Goal: Information Seeking & Learning: Learn about a topic

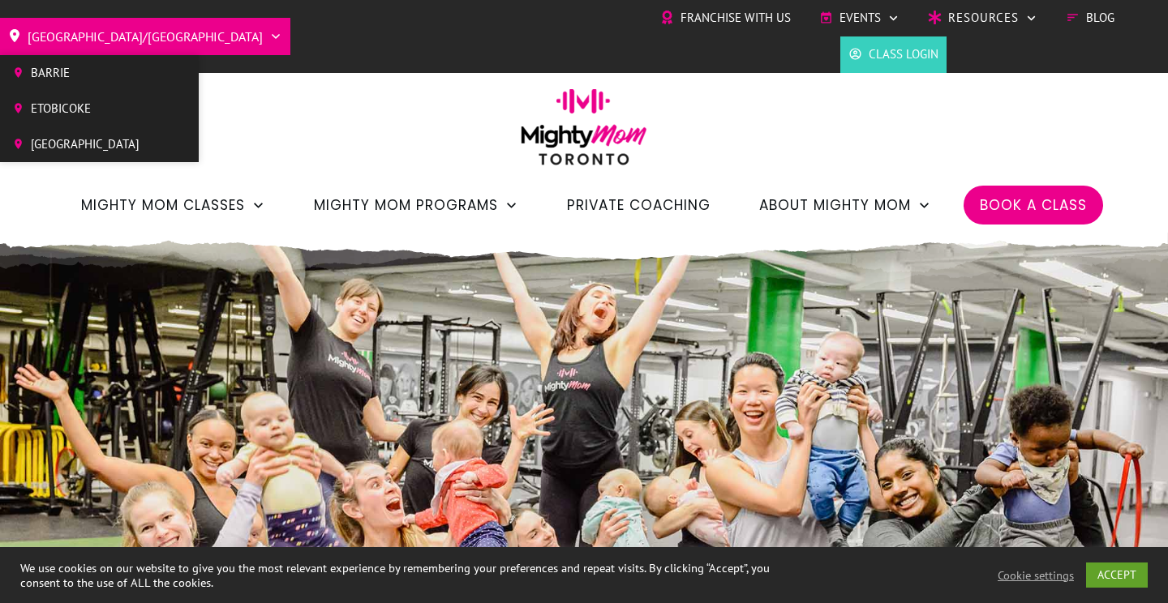
click at [269, 33] on icon at bounding box center [275, 36] width 13 height 13
click at [125, 140] on span "[GEOGRAPHIC_DATA]" at bounding box center [85, 144] width 109 height 24
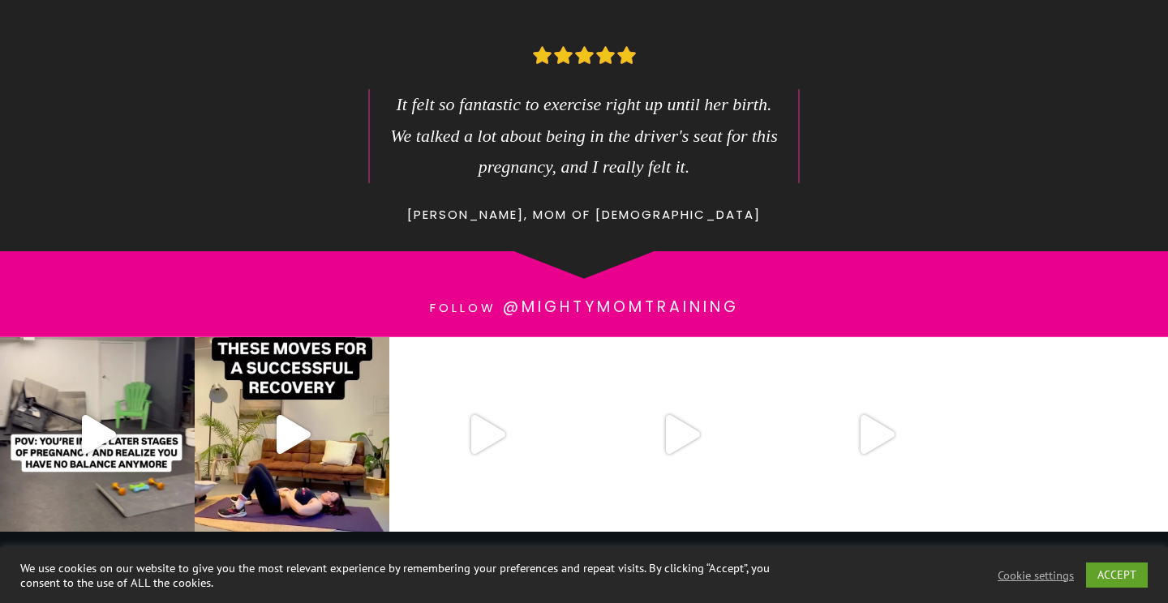
scroll to position [2156, 0]
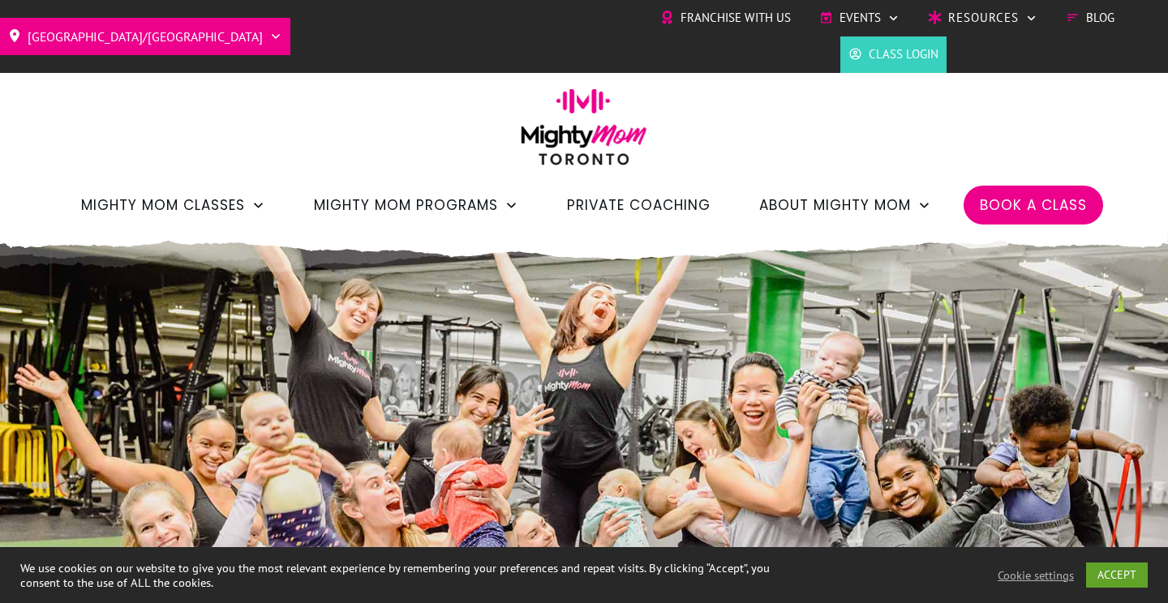
drag, startPoint x: 616, startPoint y: 204, endPoint x: 602, endPoint y: 202, distance: 14.7
click at [616, 204] on span "Private Coaching" at bounding box center [639, 205] width 144 height 28
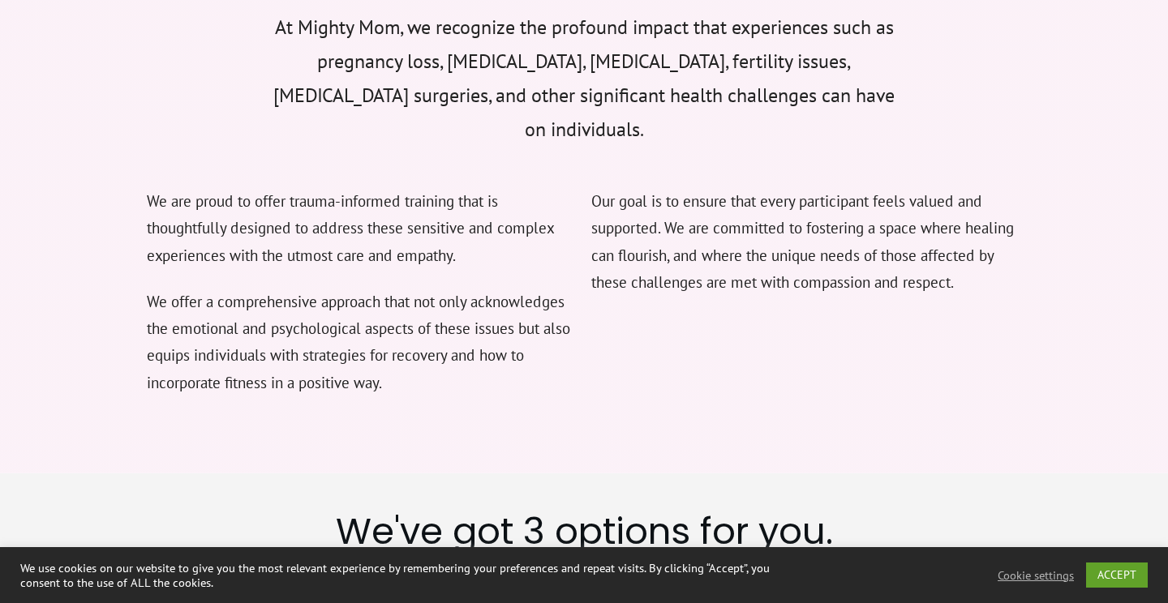
scroll to position [2521, 0]
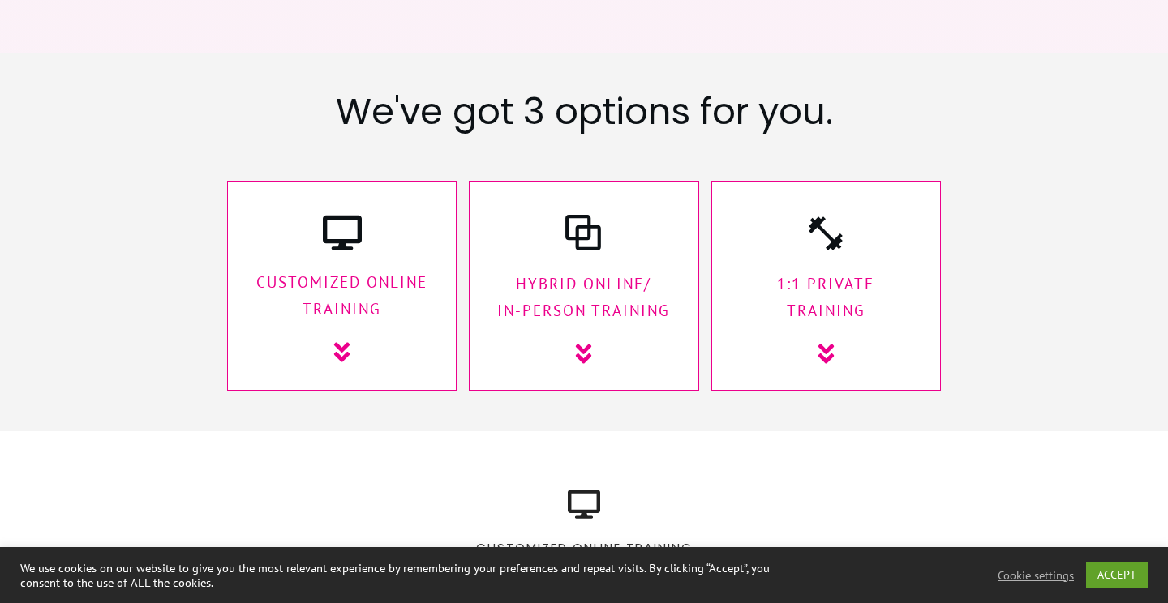
click at [786, 271] on p "1:1 Private Training" at bounding box center [825, 298] width 195 height 54
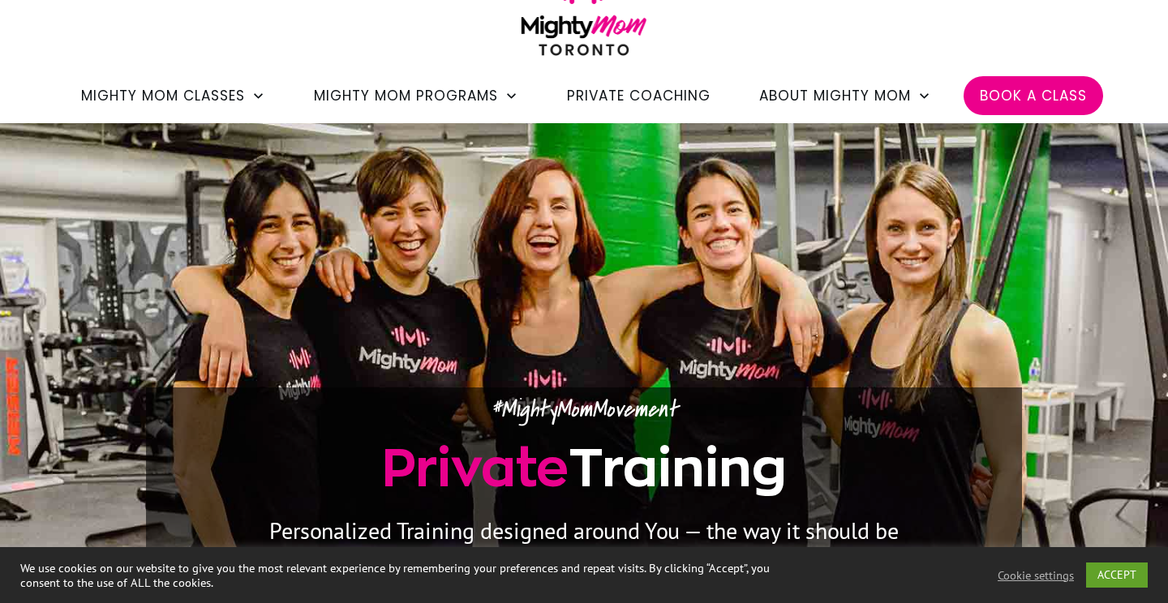
scroll to position [0, 0]
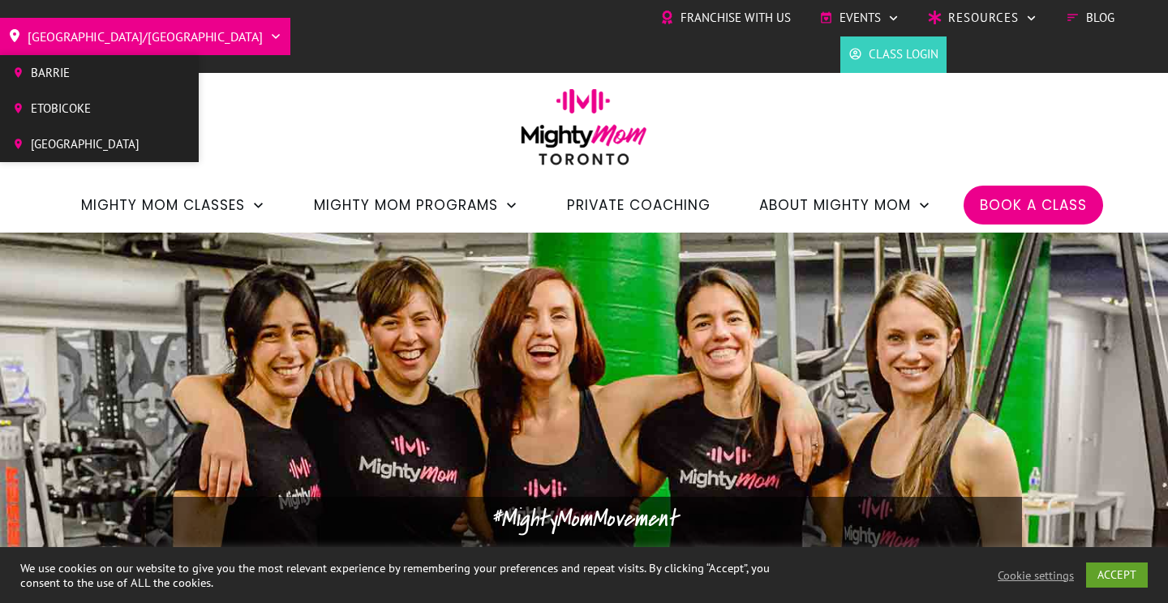
click at [88, 30] on span "[GEOGRAPHIC_DATA]/[GEOGRAPHIC_DATA]" at bounding box center [145, 37] width 235 height 26
click at [86, 146] on span "[GEOGRAPHIC_DATA]" at bounding box center [85, 144] width 109 height 24
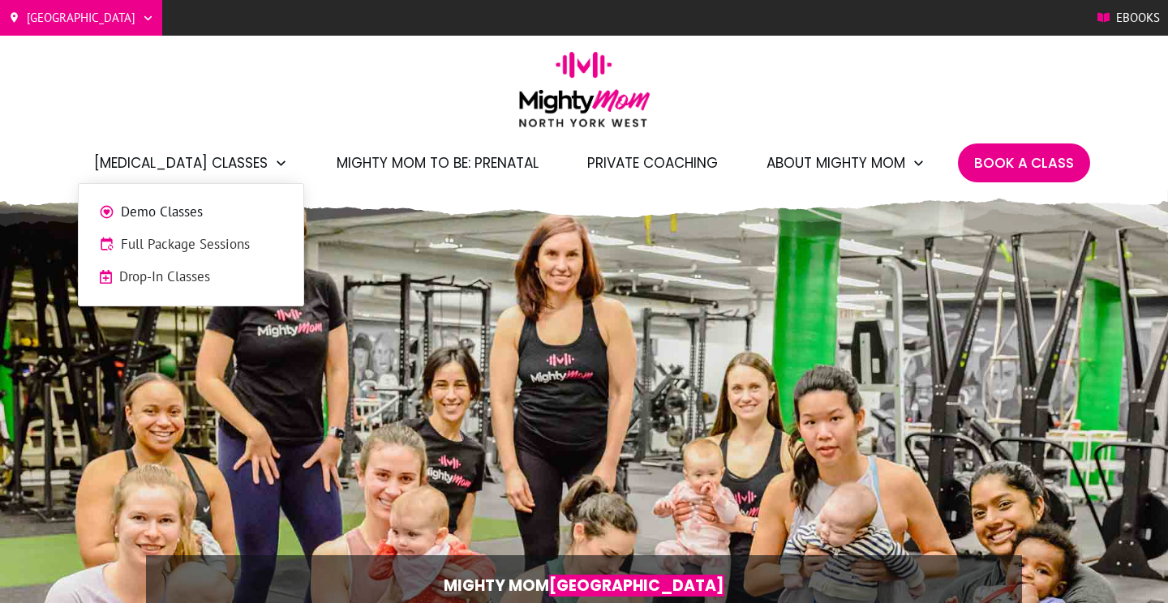
click at [196, 272] on span "Drop-In Classes" at bounding box center [201, 277] width 164 height 21
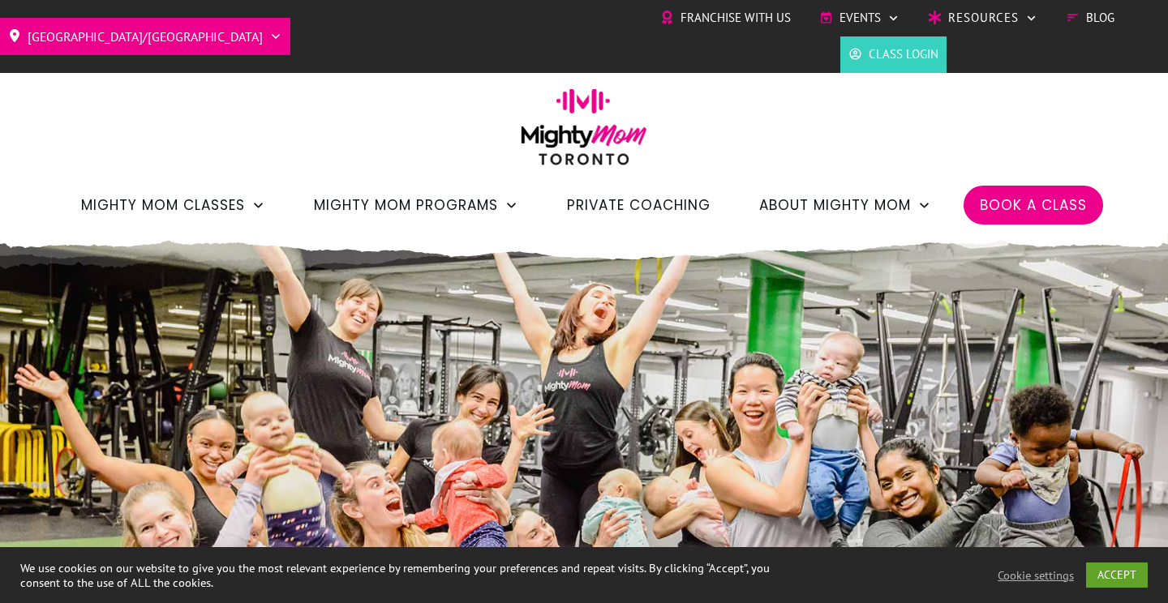
click at [660, 204] on span "Private Coaching" at bounding box center [639, 205] width 144 height 28
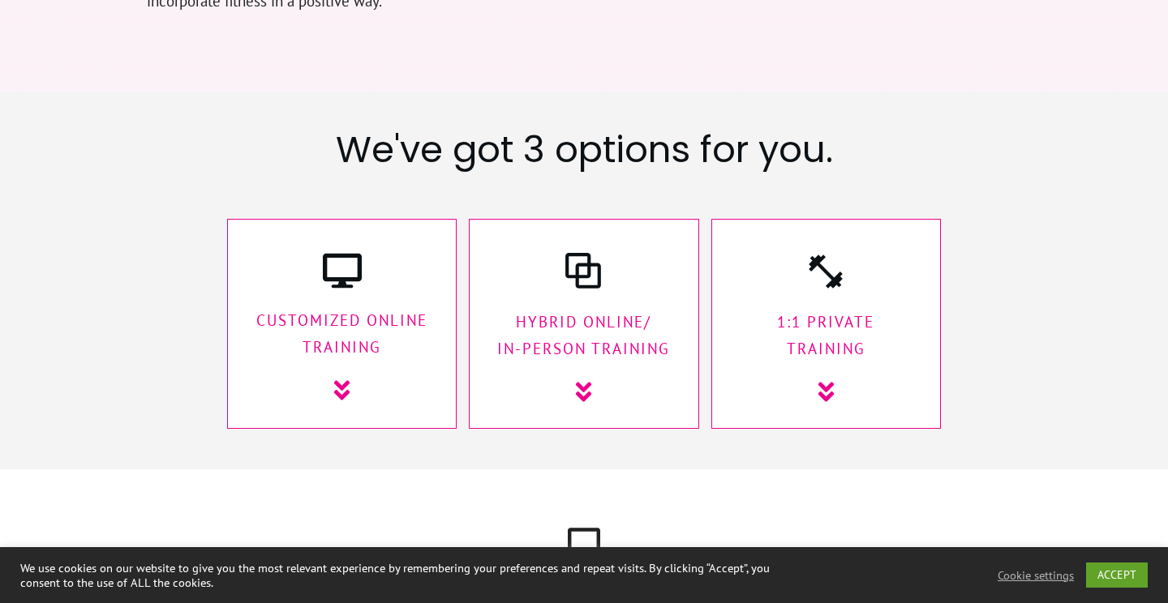
scroll to position [2533, 0]
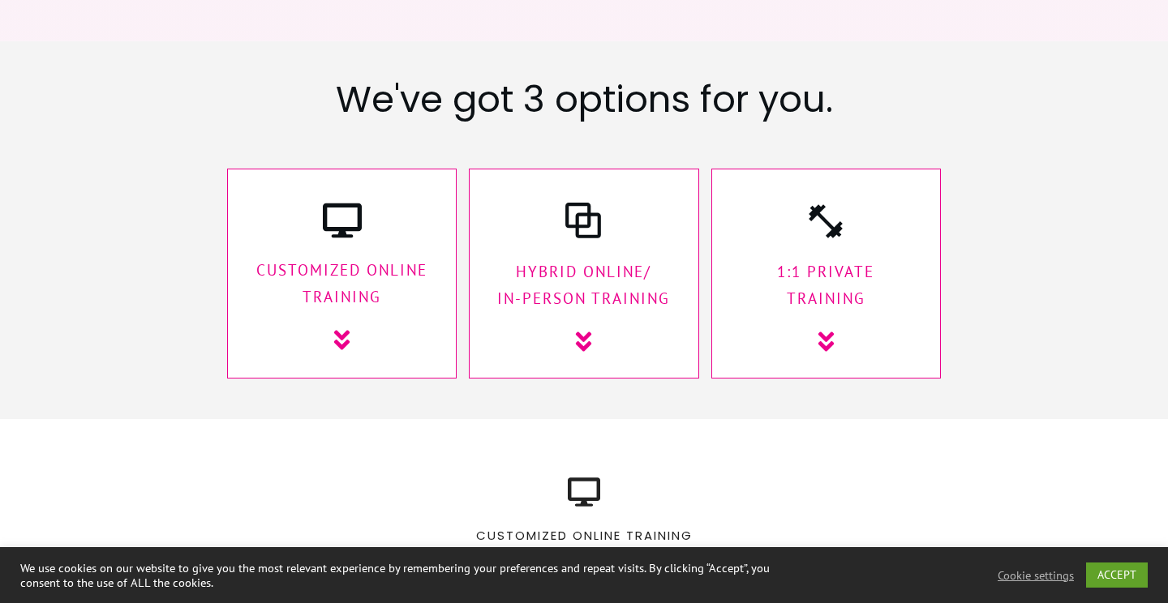
click at [794, 244] on div at bounding box center [825, 274] width 229 height 211
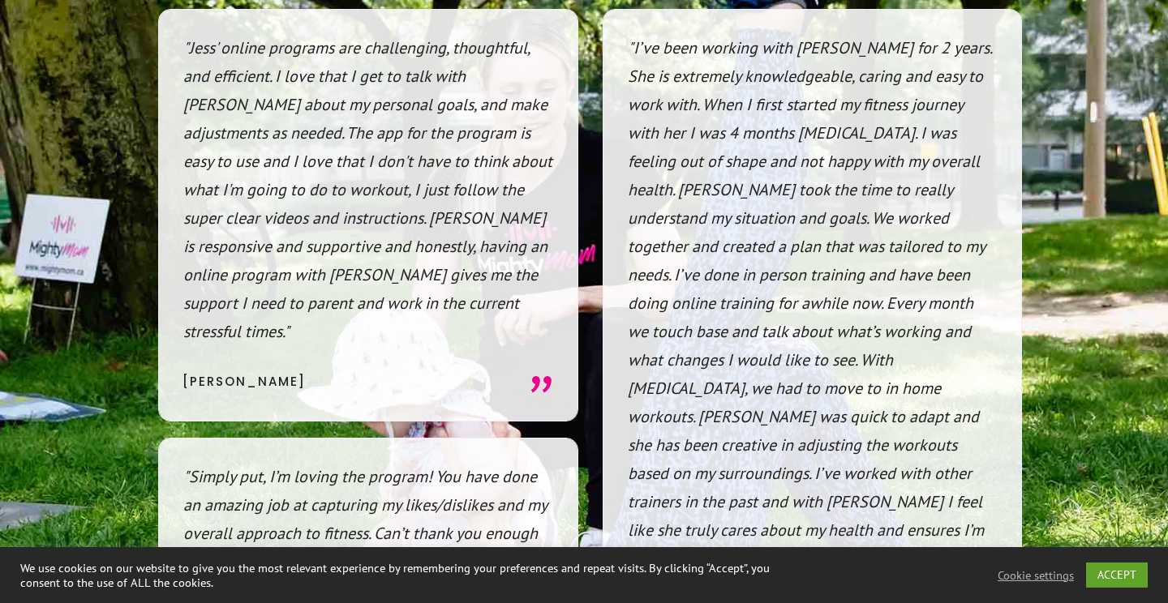
scroll to position [12618, 0]
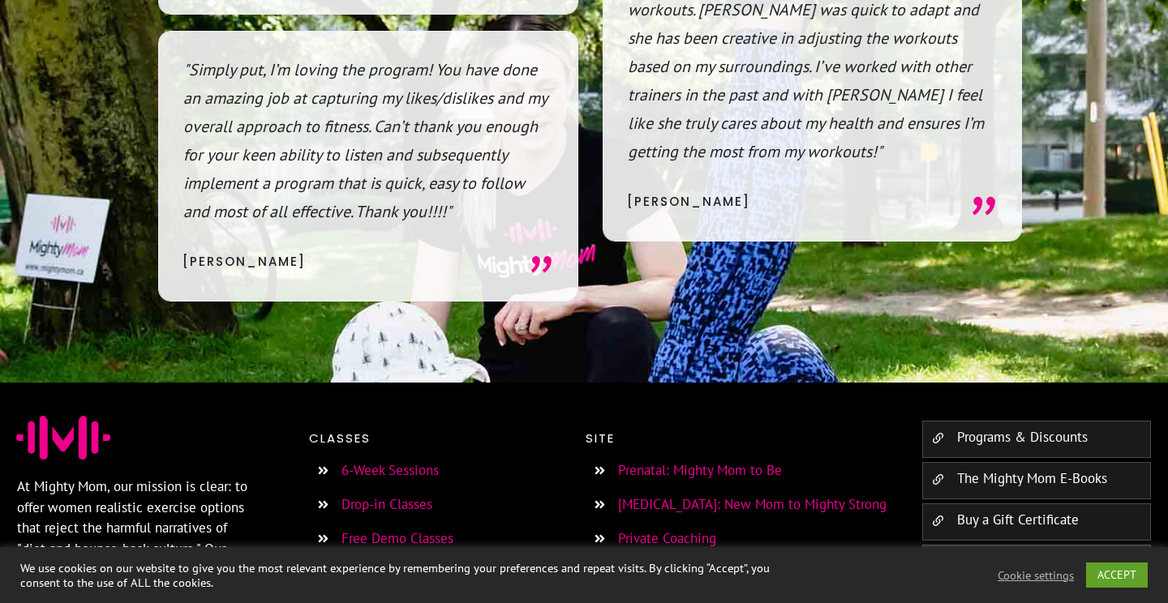
click at [370, 495] on link "Drop-in Classes" at bounding box center [386, 504] width 91 height 18
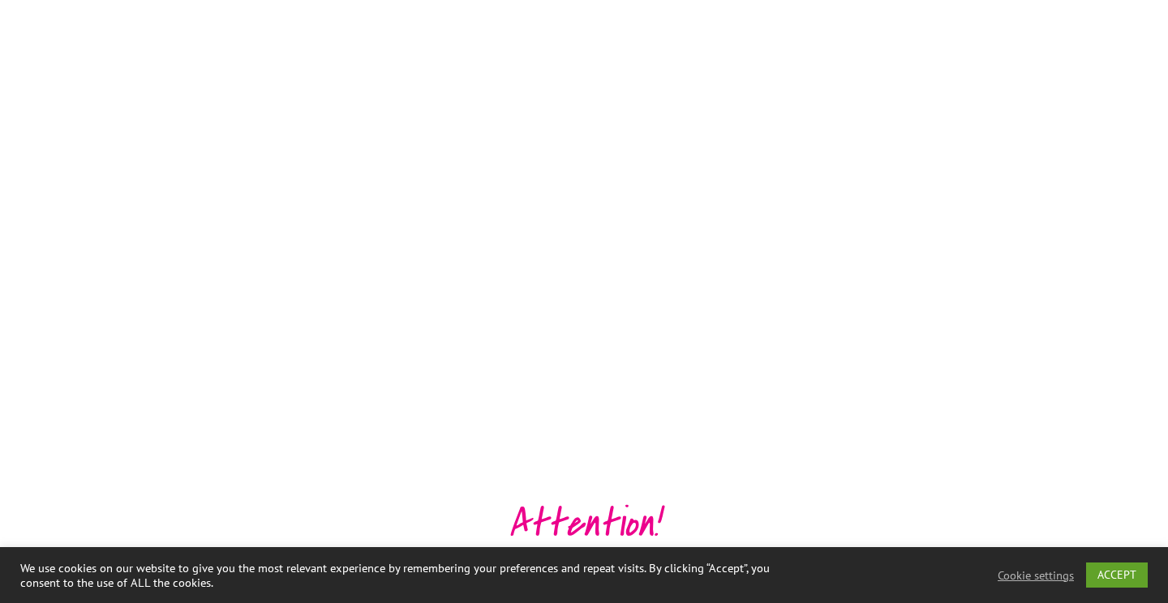
scroll to position [2930, 0]
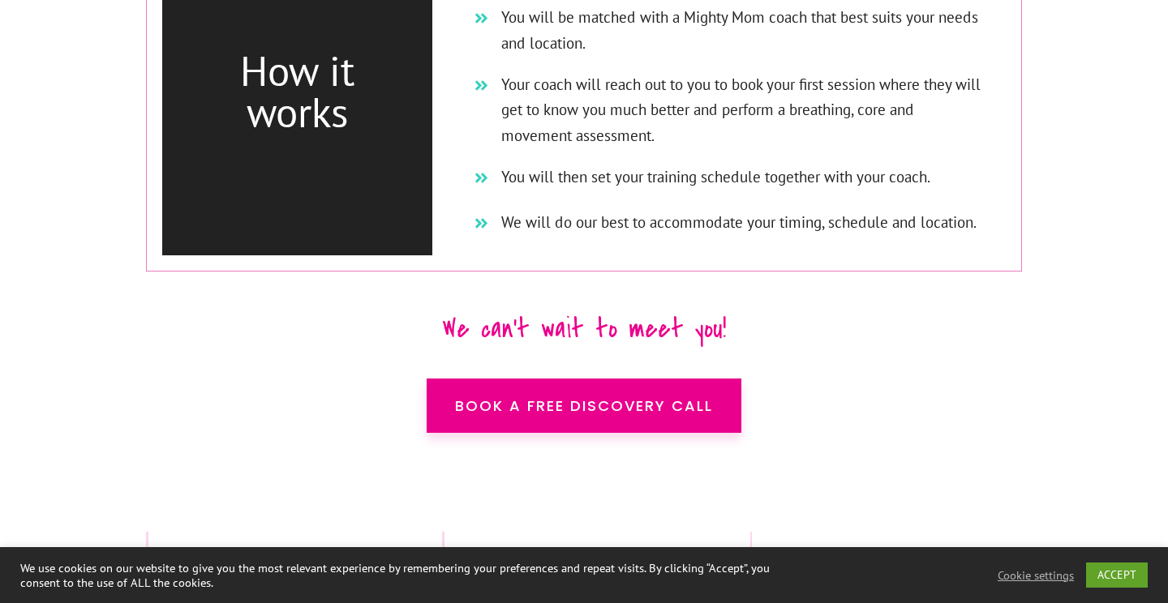
scroll to position [9905, 0]
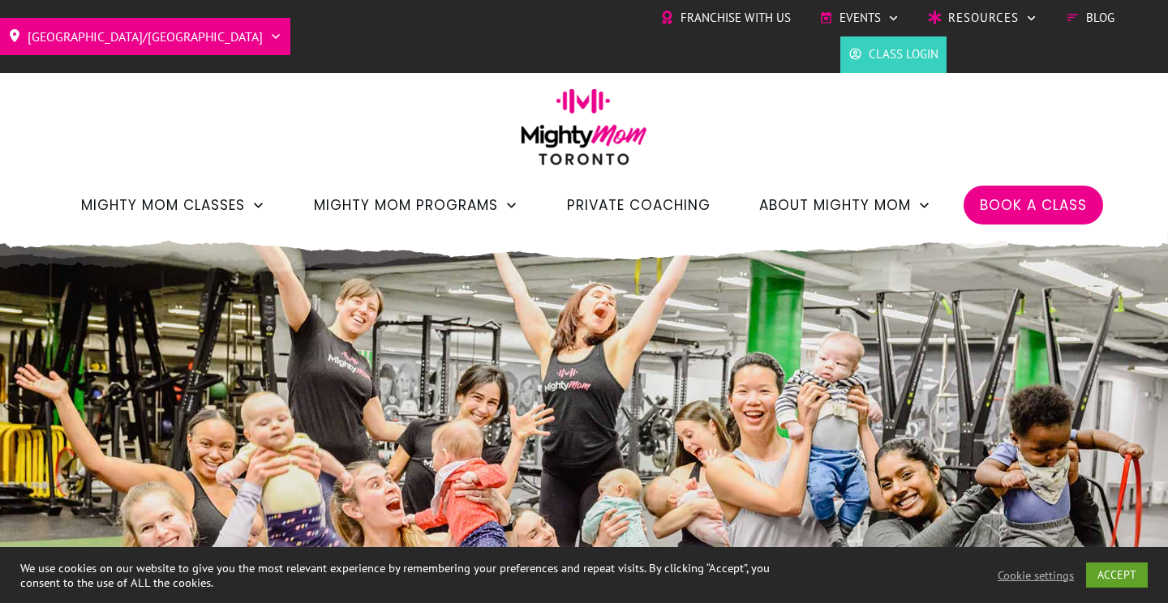
click at [587, 203] on span "Private Coaching" at bounding box center [639, 205] width 144 height 28
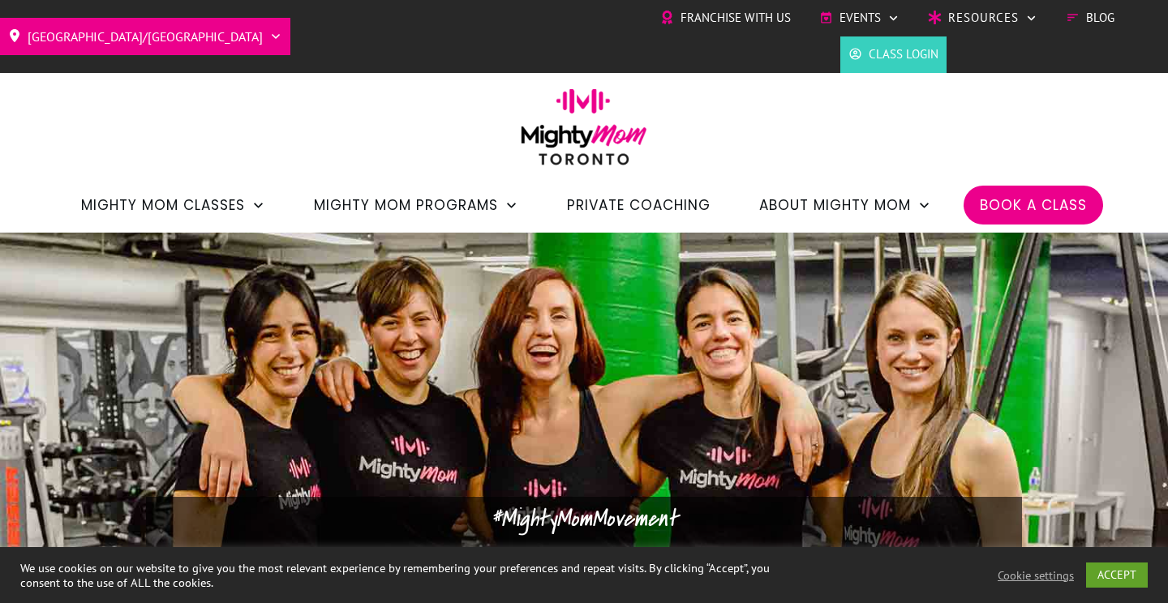
click at [584, 202] on span "Private Coaching" at bounding box center [639, 205] width 144 height 28
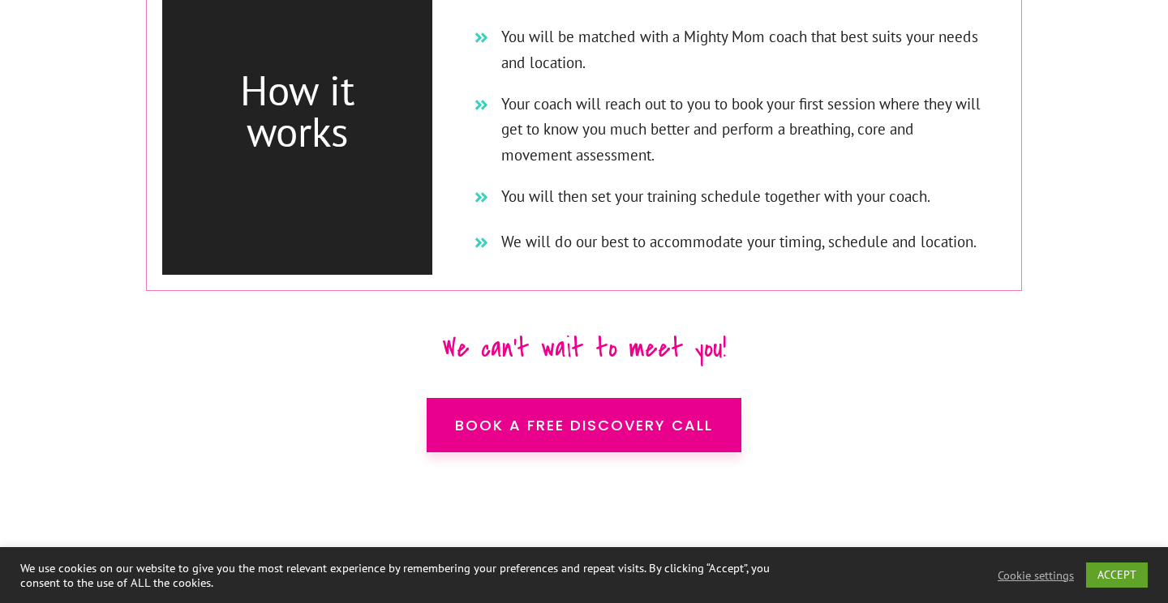
scroll to position [10252, 0]
